Goal: Task Accomplishment & Management: Use online tool/utility

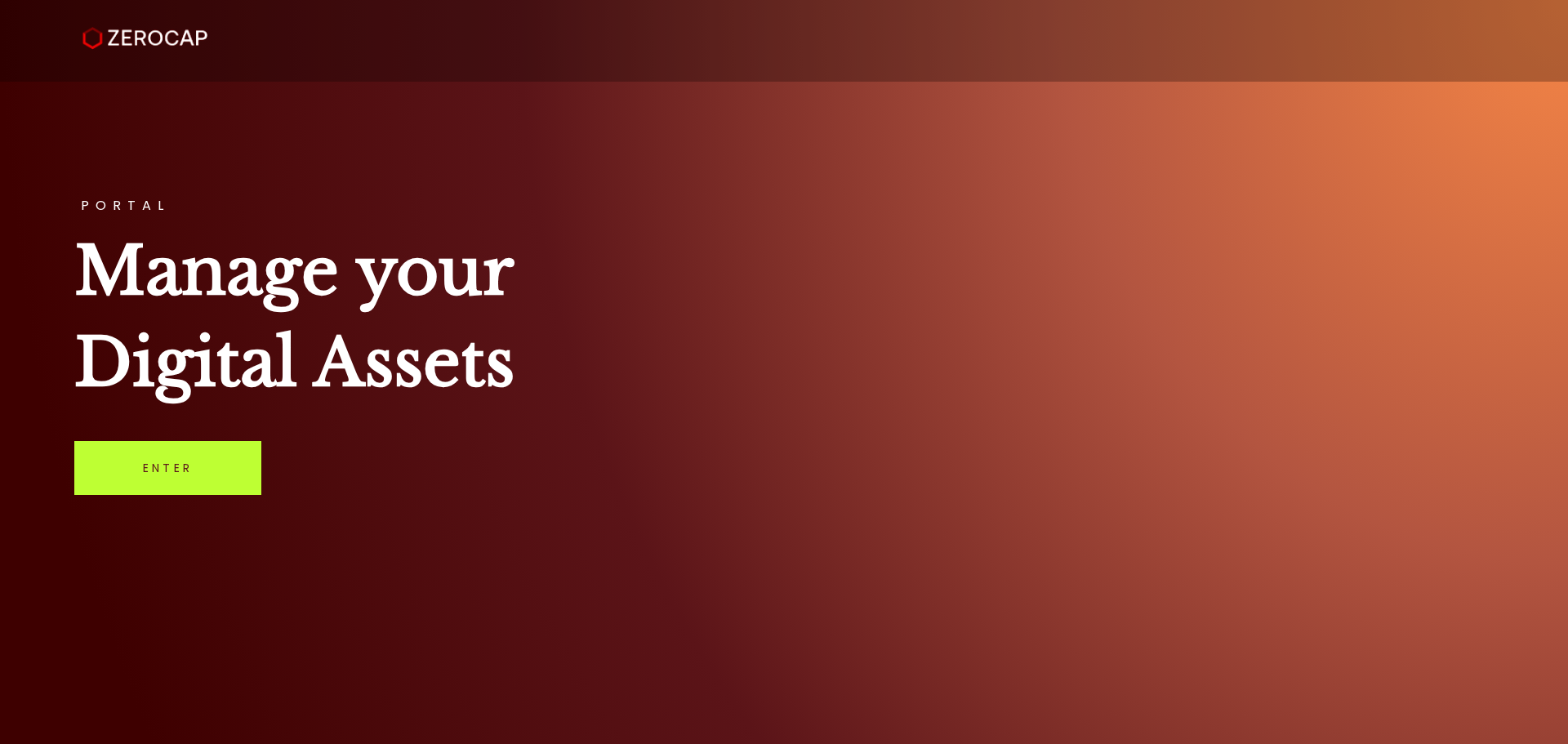
click at [207, 448] on link "Enter" at bounding box center [168, 468] width 187 height 54
click at [154, 475] on link "Enter" at bounding box center [168, 468] width 187 height 54
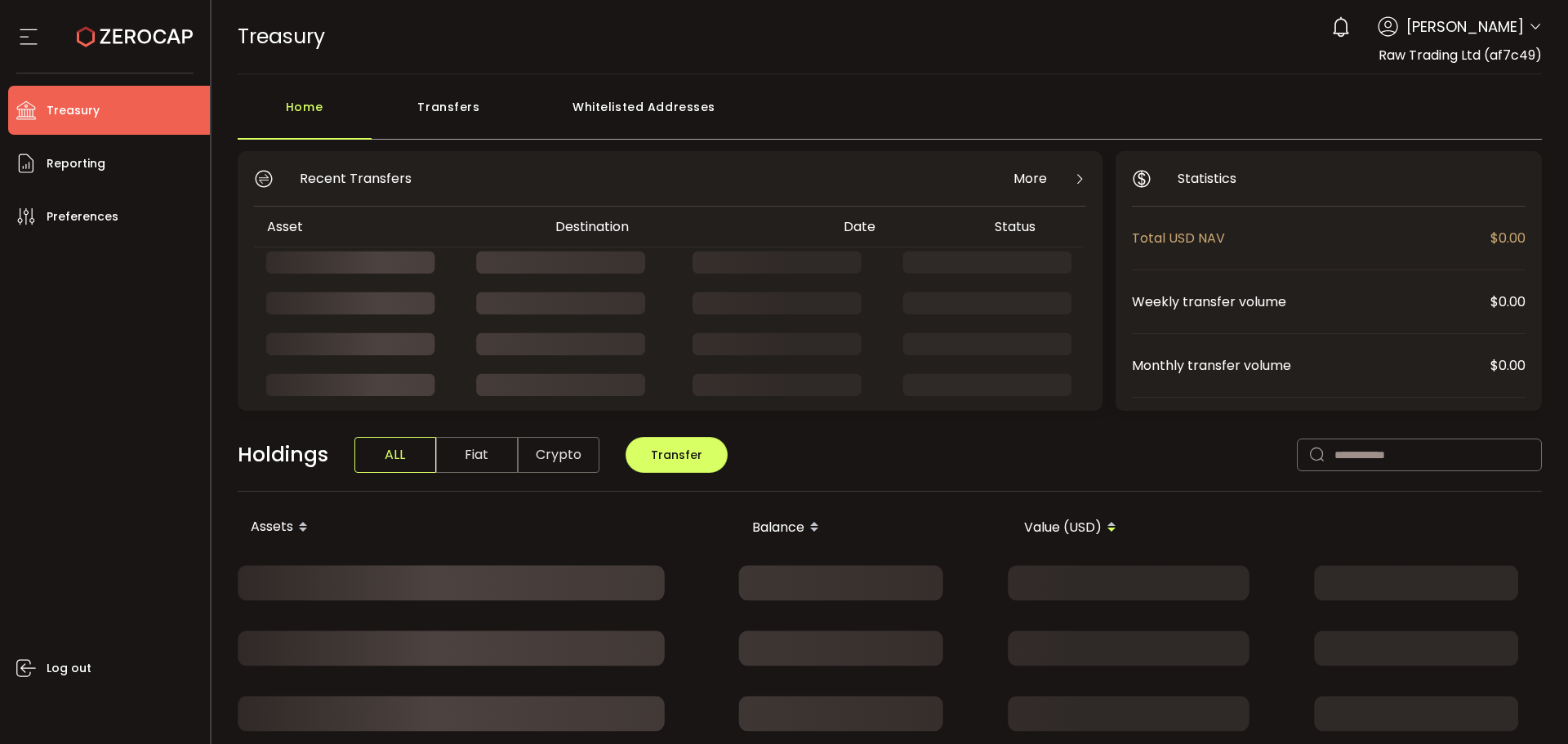
click at [1532, 27] on icon at bounding box center [1535, 27] width 13 height 13
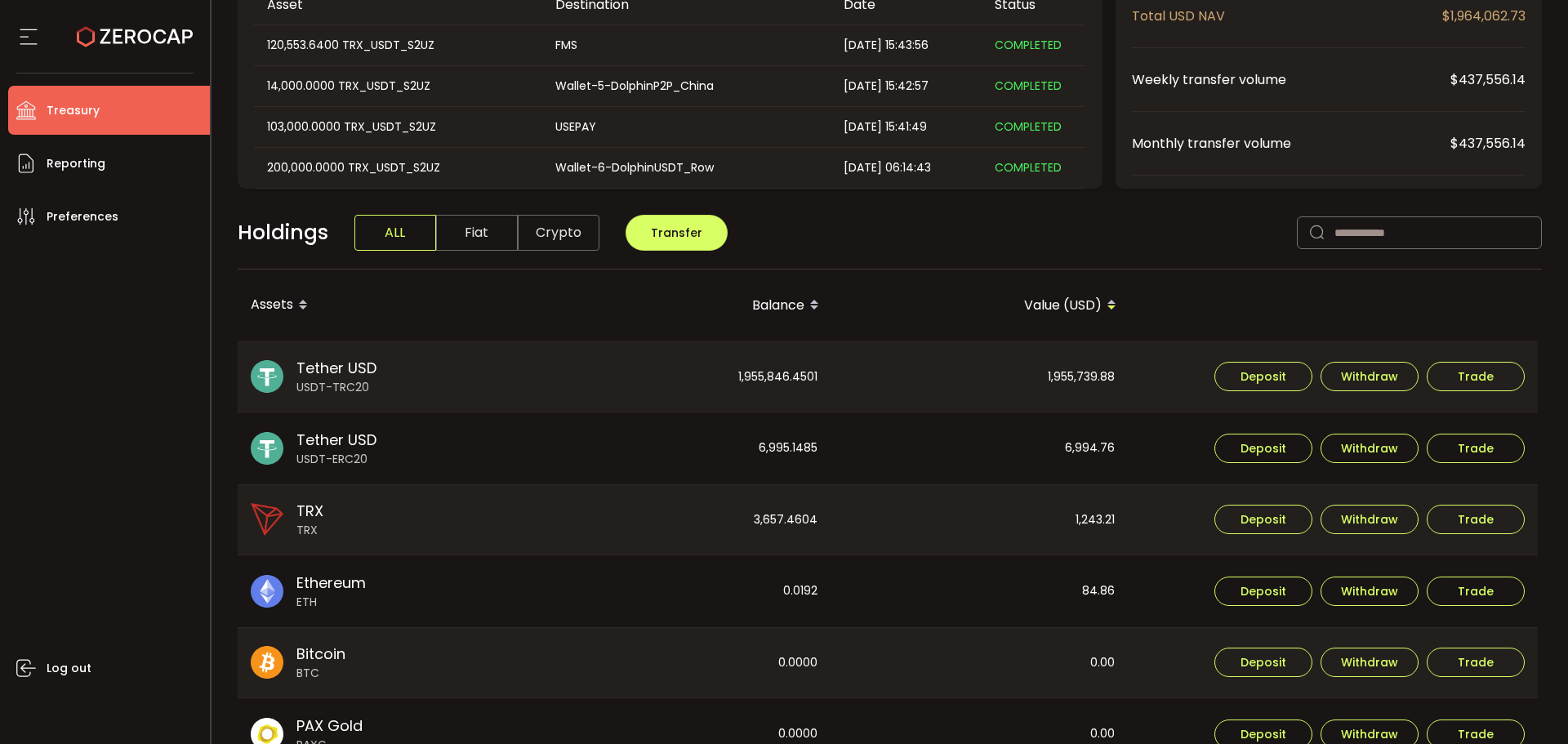
scroll to position [409, 0]
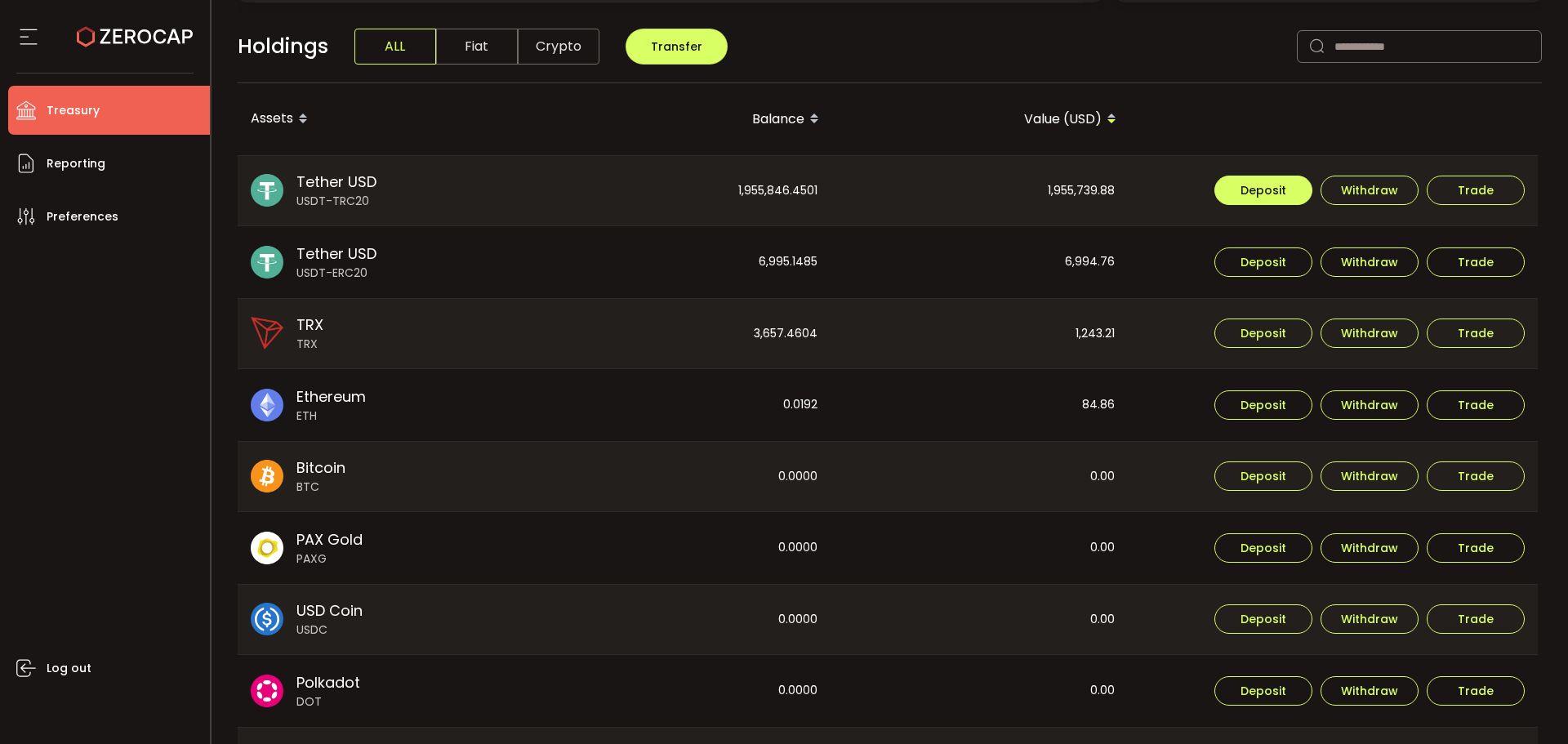
click at [1243, 196] on span "Deposit" at bounding box center [1264, 191] width 46 height 11
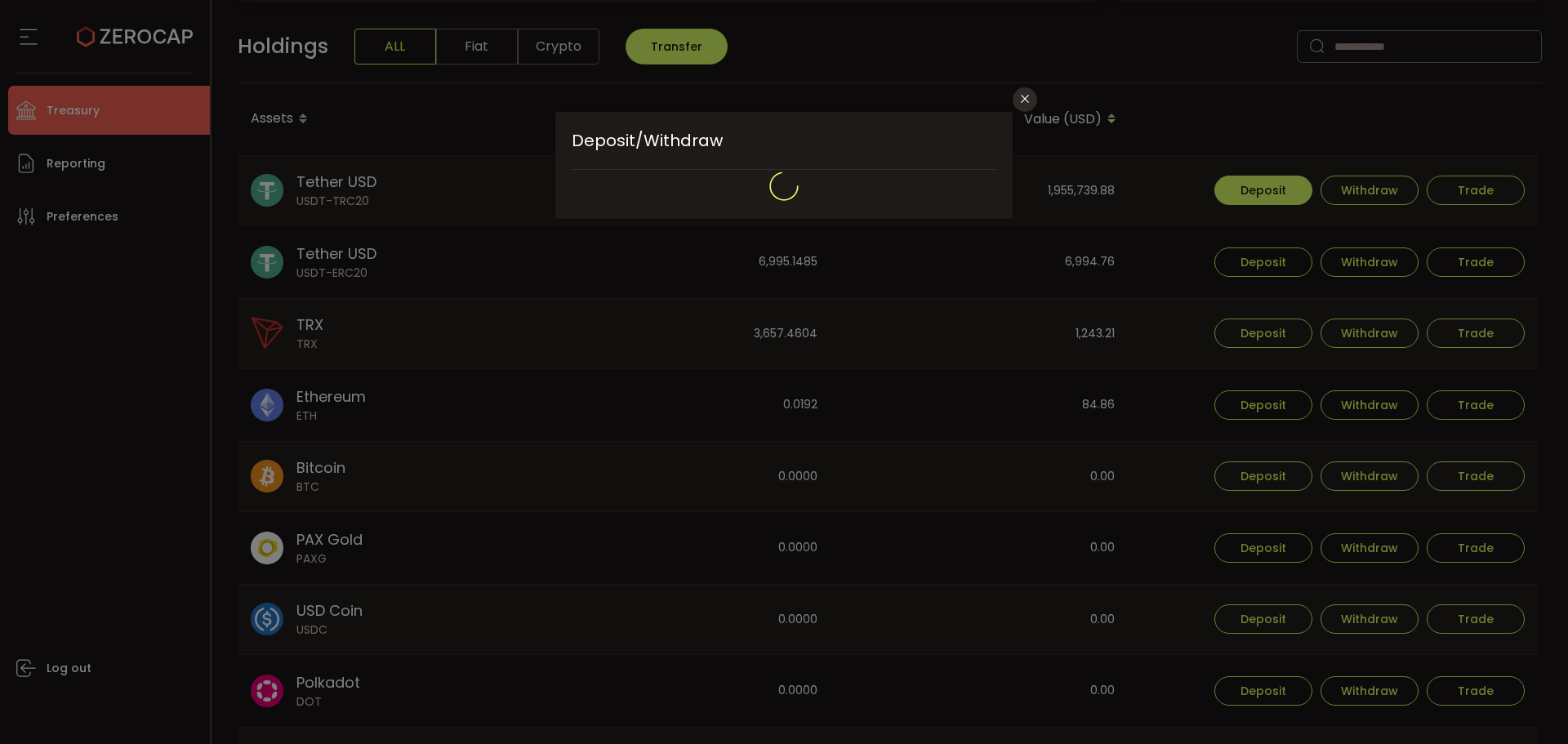
type input "**********"
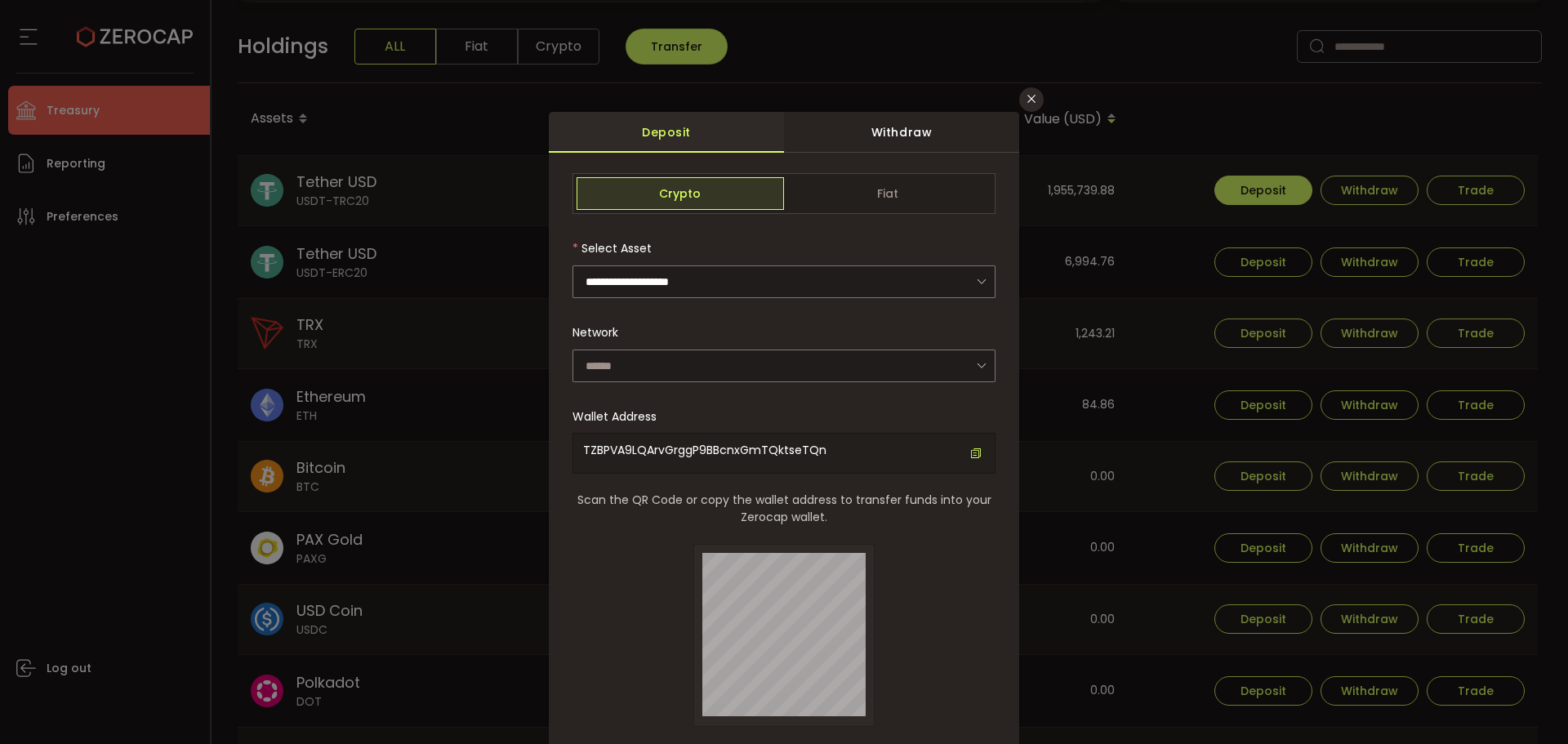
type input "****"
click at [747, 446] on span "TZBPVA9LQArvGrggP9BBcnxGmTQktseTQn" at bounding box center [705, 450] width 244 height 16
copy span "TZBPVA9LQArvGrggP9BBcnxGmTQktseTQn"
drag, startPoint x: 1023, startPoint y: 100, endPoint x: 1194, endPoint y: 181, distance: 189.2
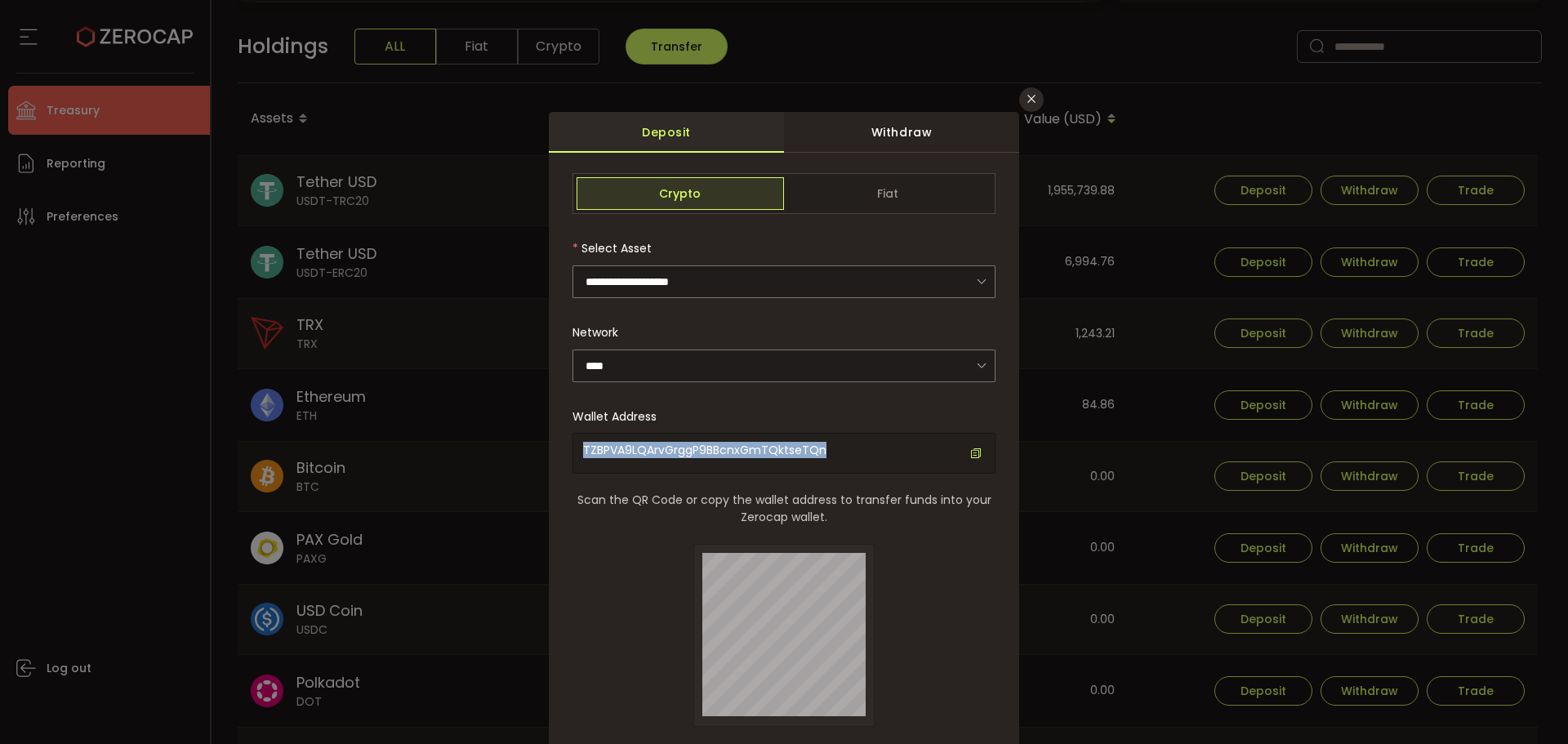
click at [1025, 100] on icon "Close" at bounding box center [1031, 99] width 13 height 13
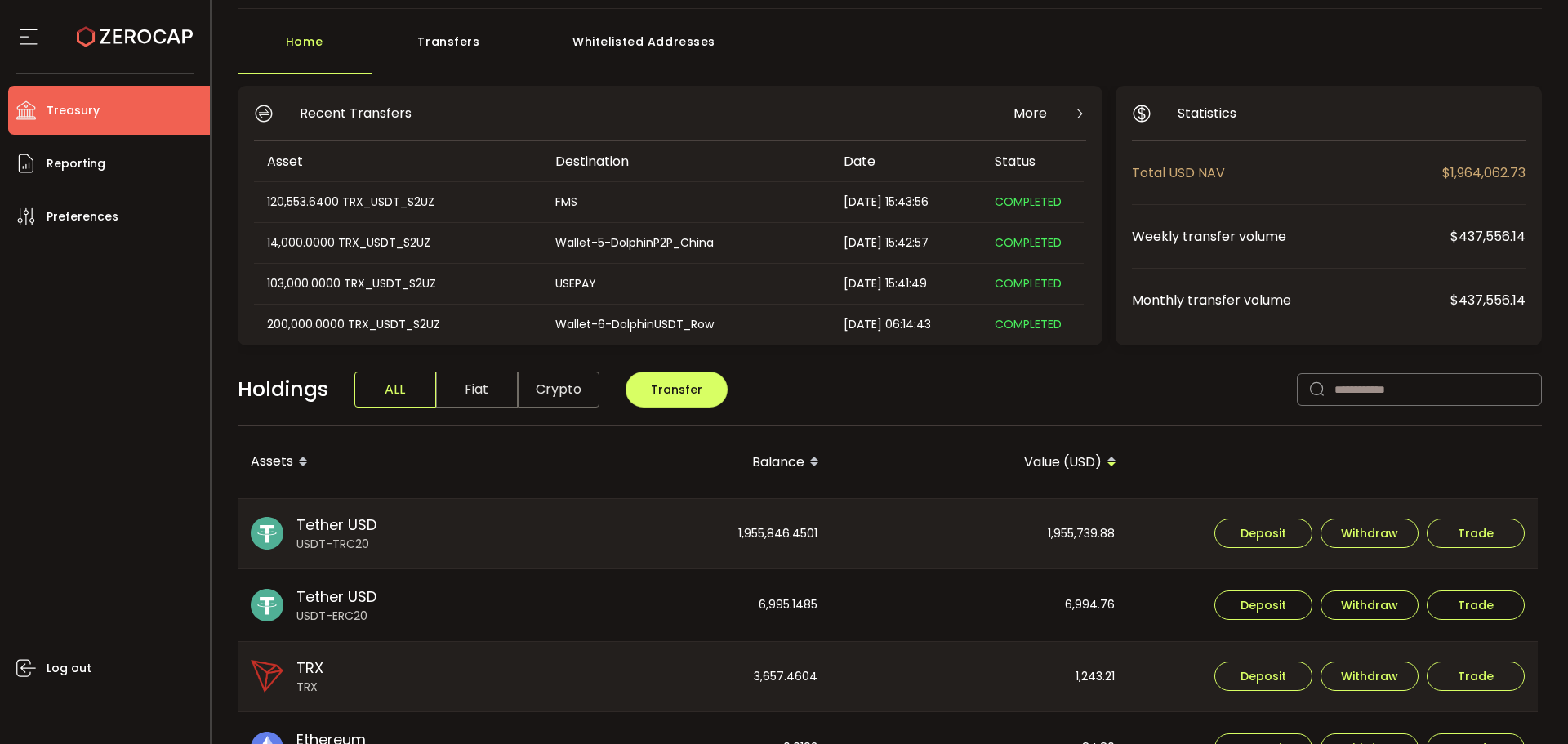
scroll to position [0, 0]
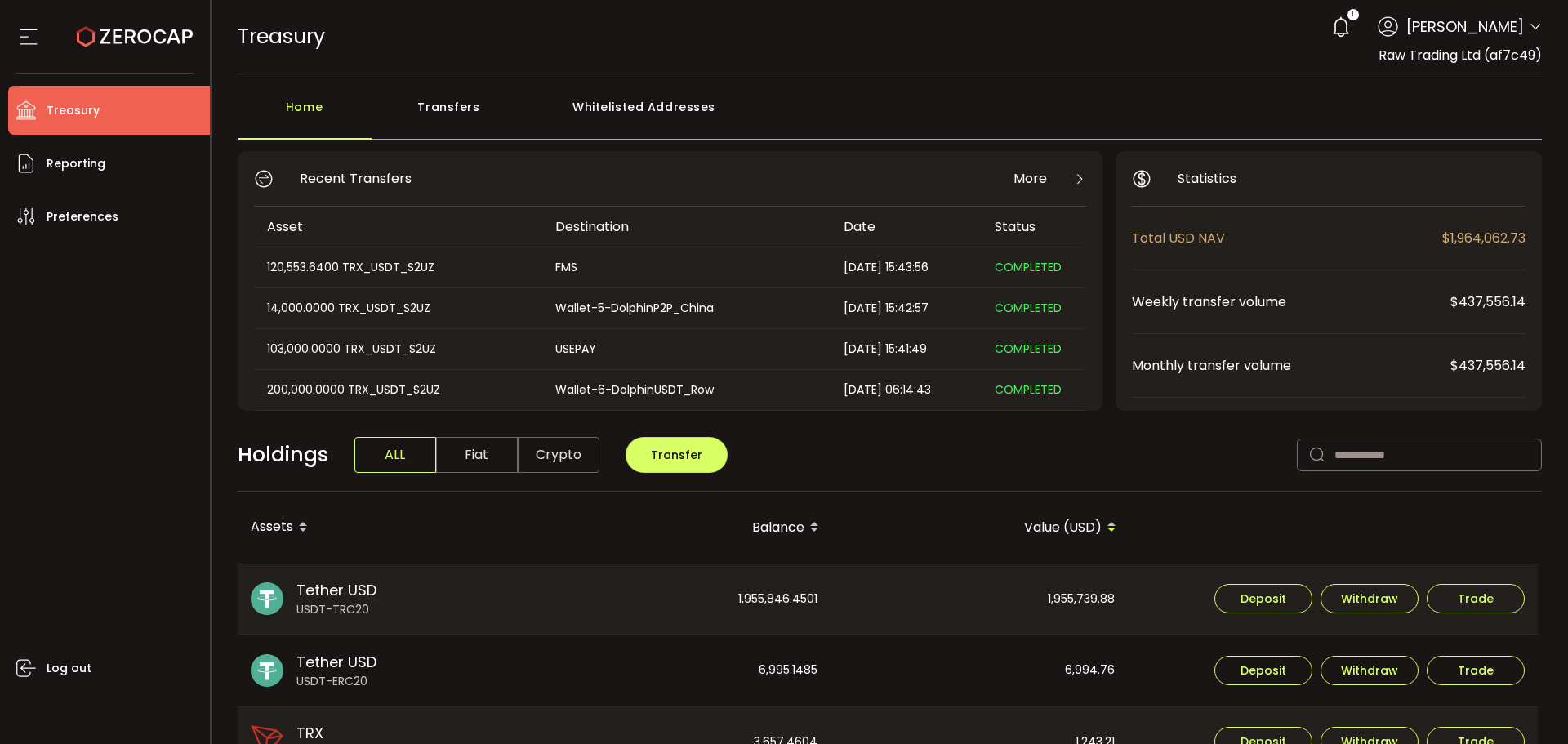
click at [476, 108] on div "Transfers" at bounding box center [449, 115] width 155 height 49
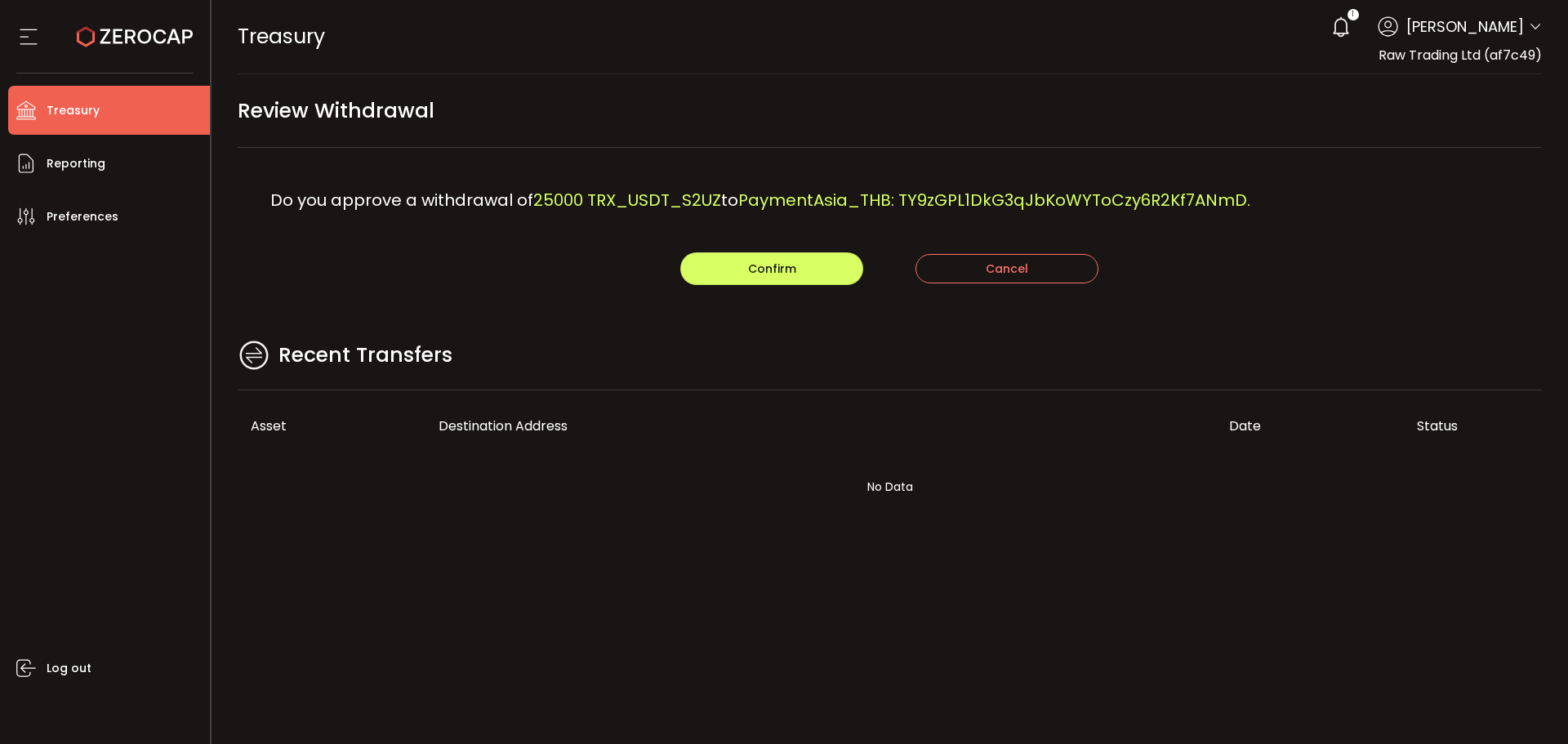
click at [910, 436] on th "Destination Address" at bounding box center [821, 426] width 790 height 71
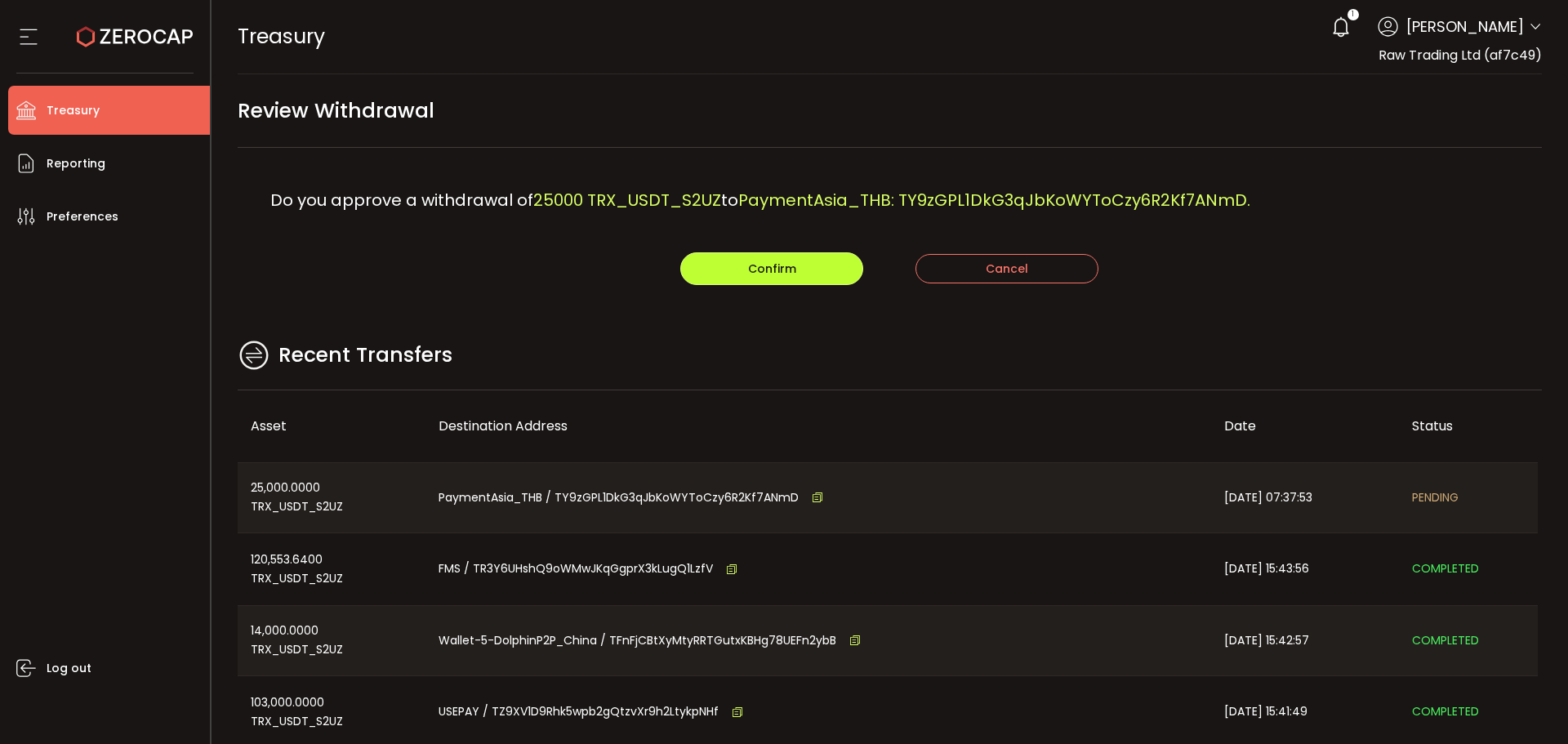
click at [742, 264] on button "Confirm" at bounding box center [772, 269] width 183 height 33
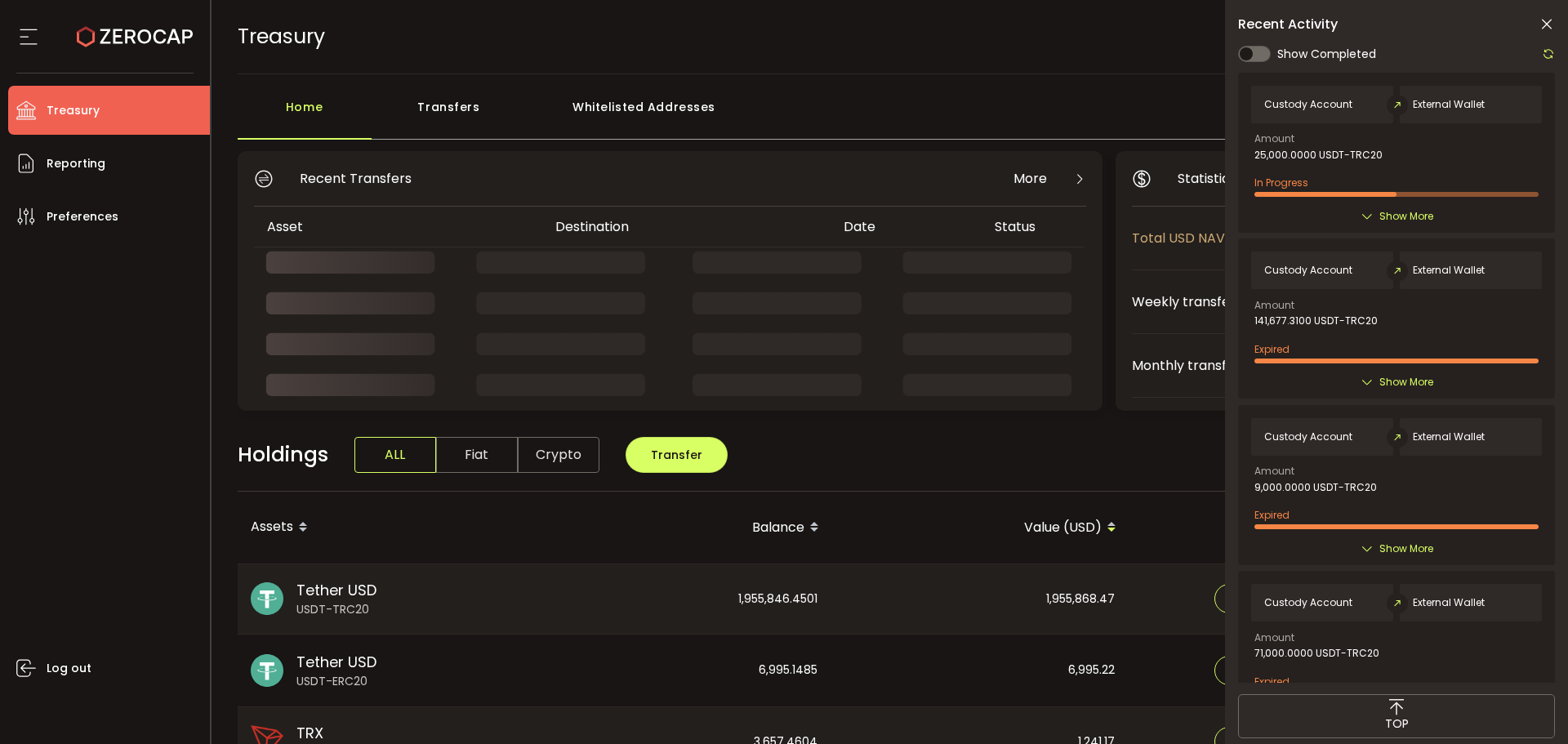
click at [1552, 27] on icon at bounding box center [1547, 25] width 16 height 16
